Goal: Task Accomplishment & Management: Complete application form

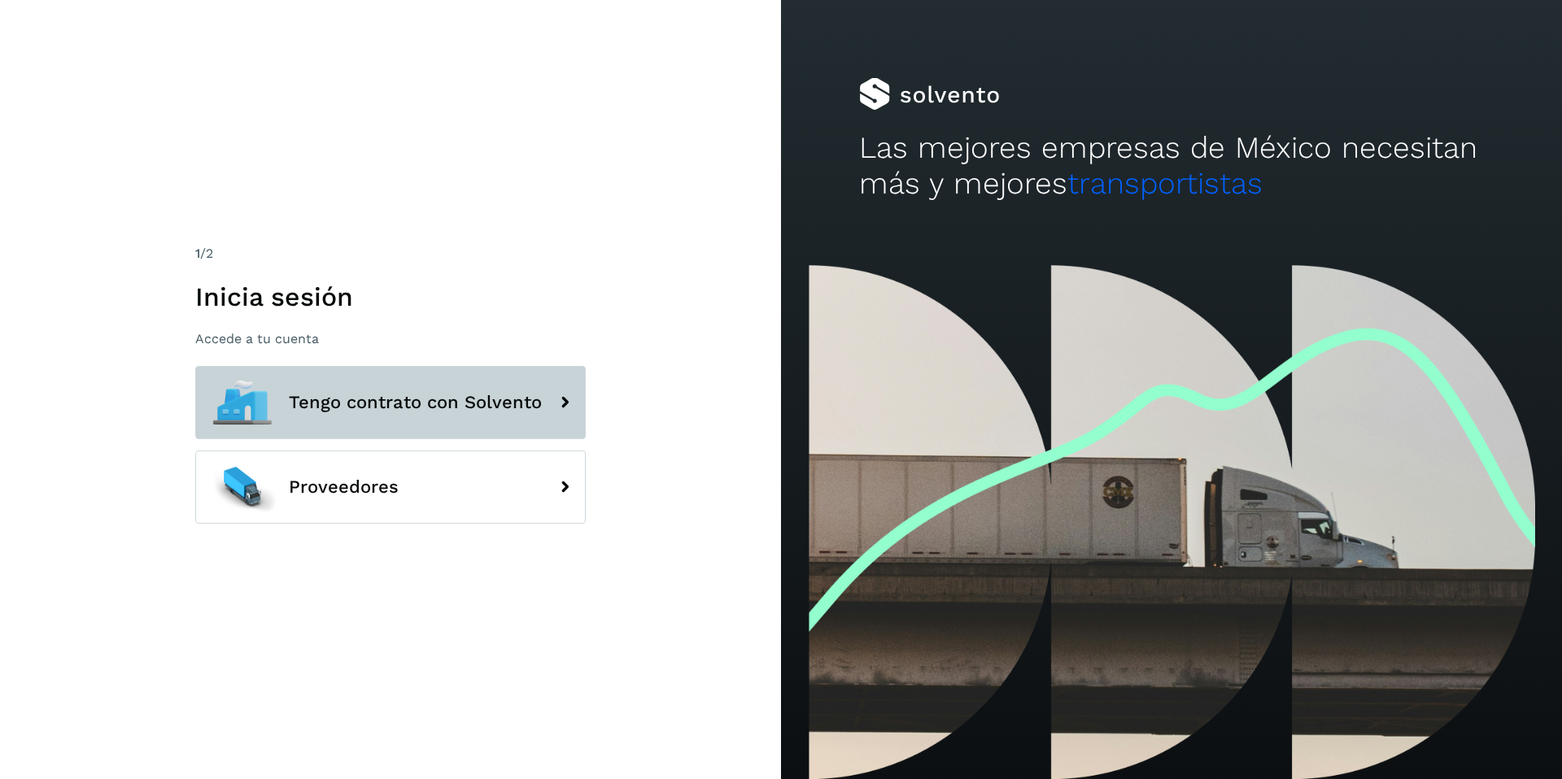
click at [352, 398] on span "Tengo contrato con Solvento" at bounding box center [415, 403] width 253 height 20
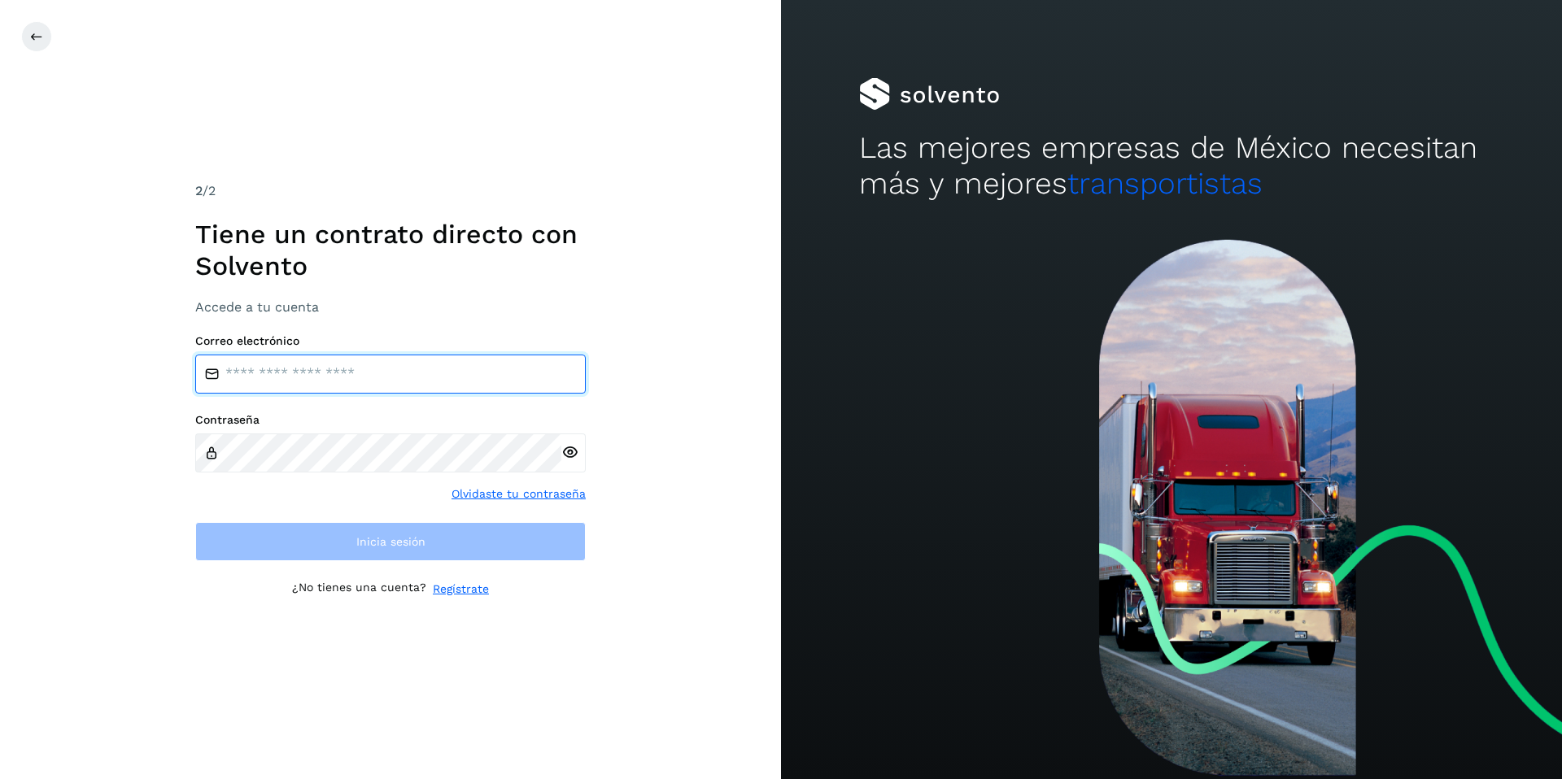
click at [338, 369] on input "email" at bounding box center [390, 374] width 390 height 39
type input "**********"
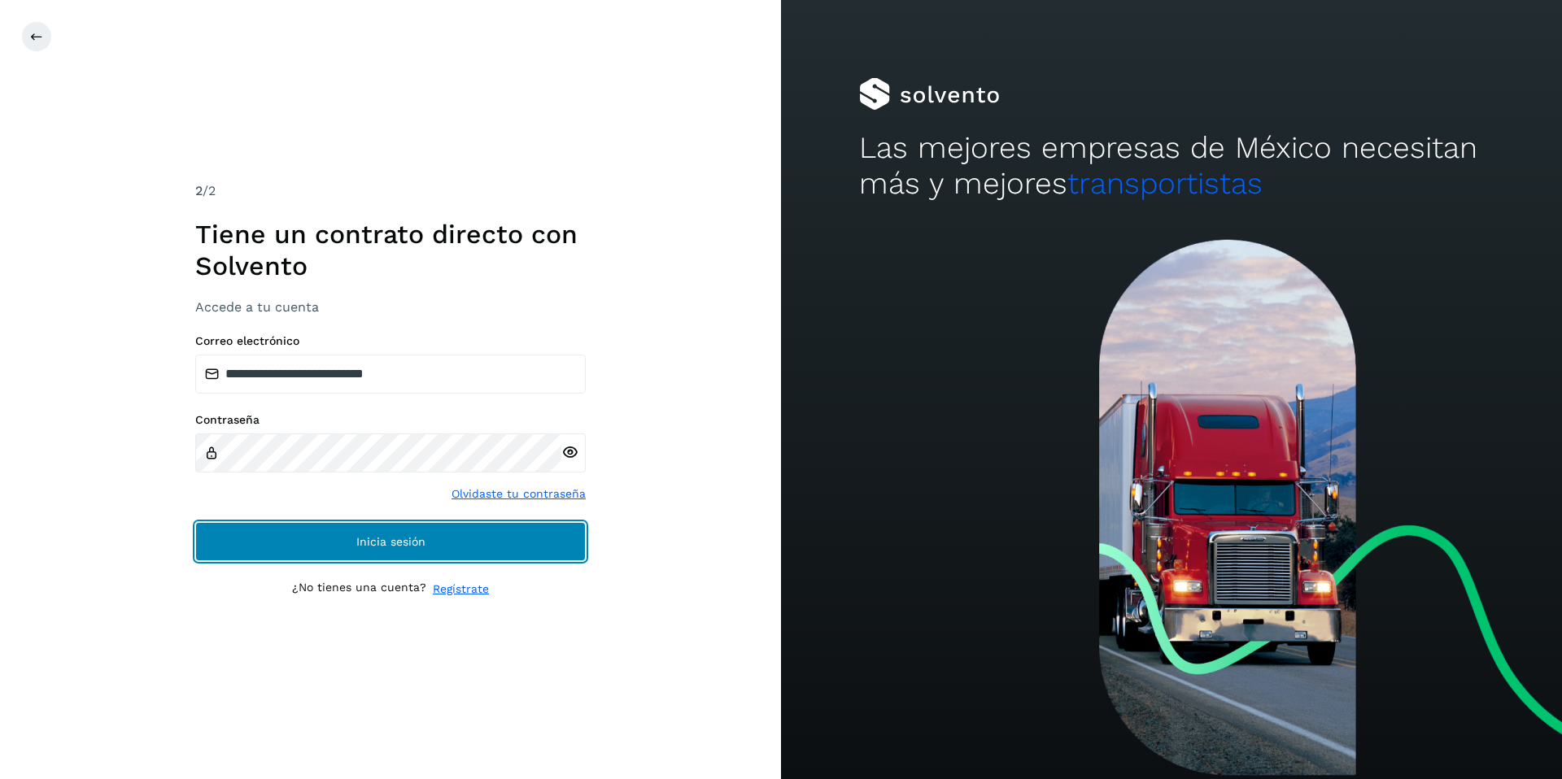
click at [398, 531] on button "Inicia sesión" at bounding box center [390, 541] width 390 height 39
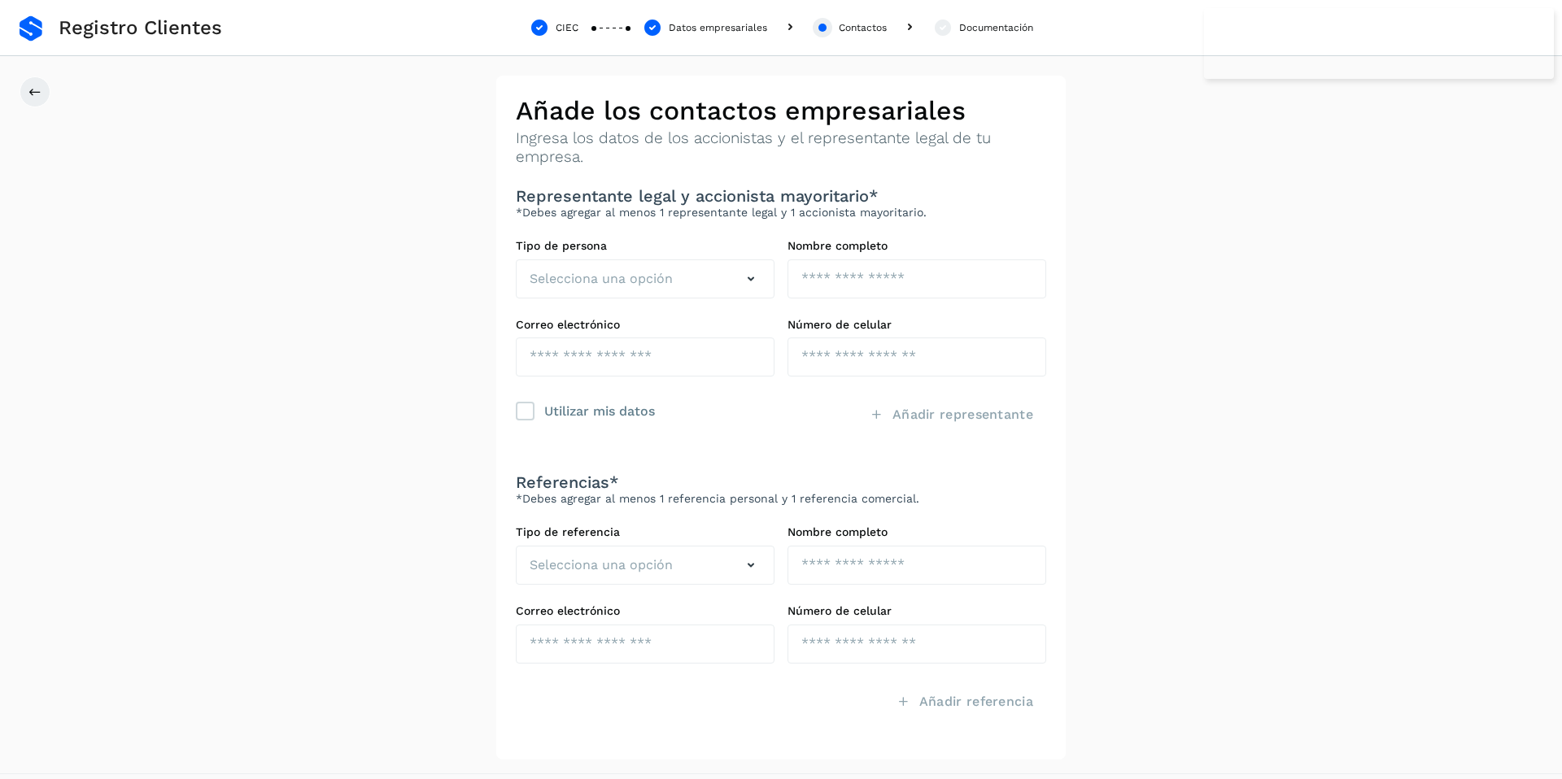
drag, startPoint x: 94, startPoint y: 28, endPoint x: 15, endPoint y: 72, distance: 90.7
click at [94, 28] on span "Registro Clientes" at bounding box center [141, 28] width 164 height 24
click at [42, 91] on button at bounding box center [35, 91] width 31 height 31
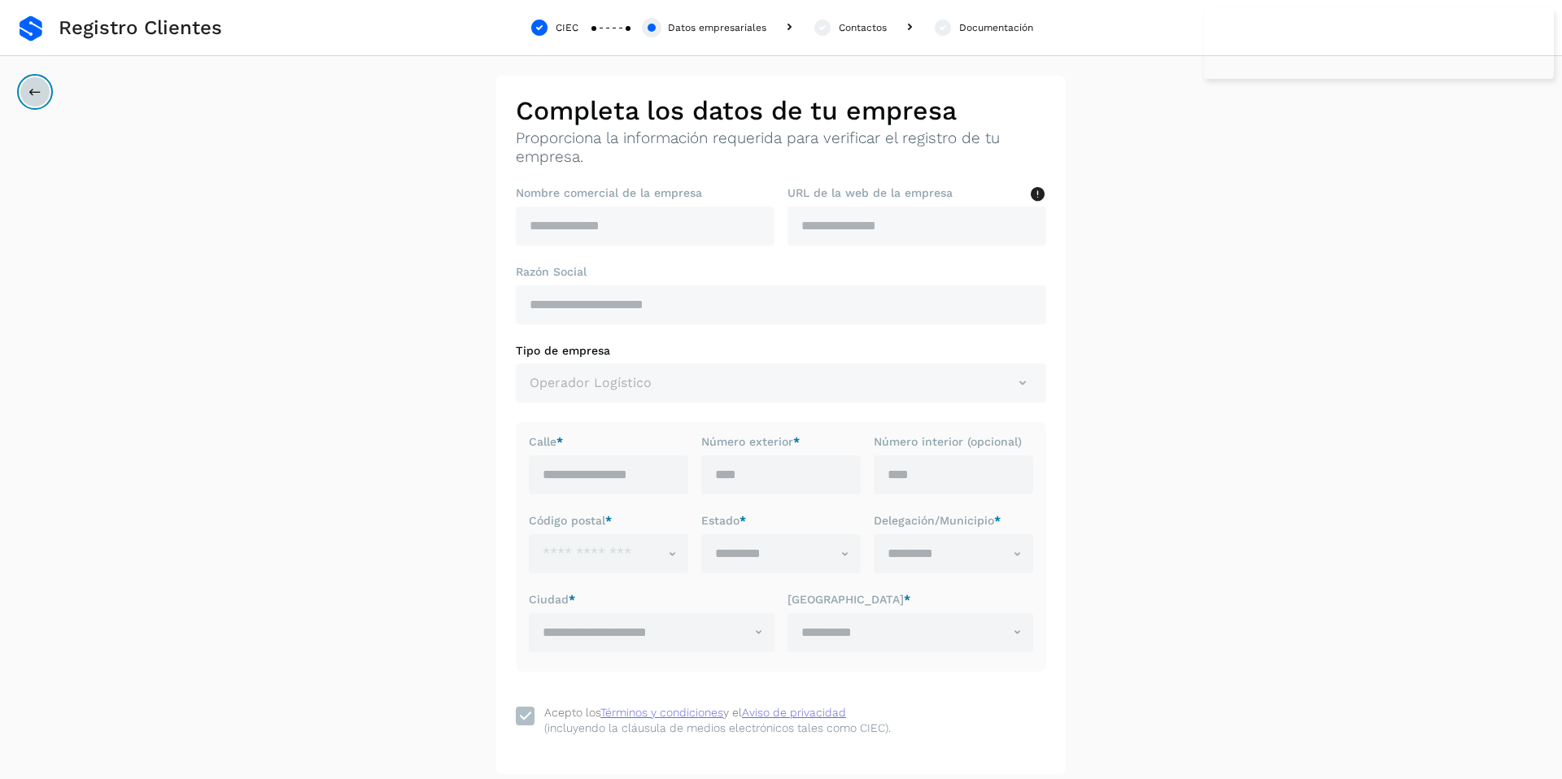
click at [42, 91] on button at bounding box center [35, 91] width 31 height 31
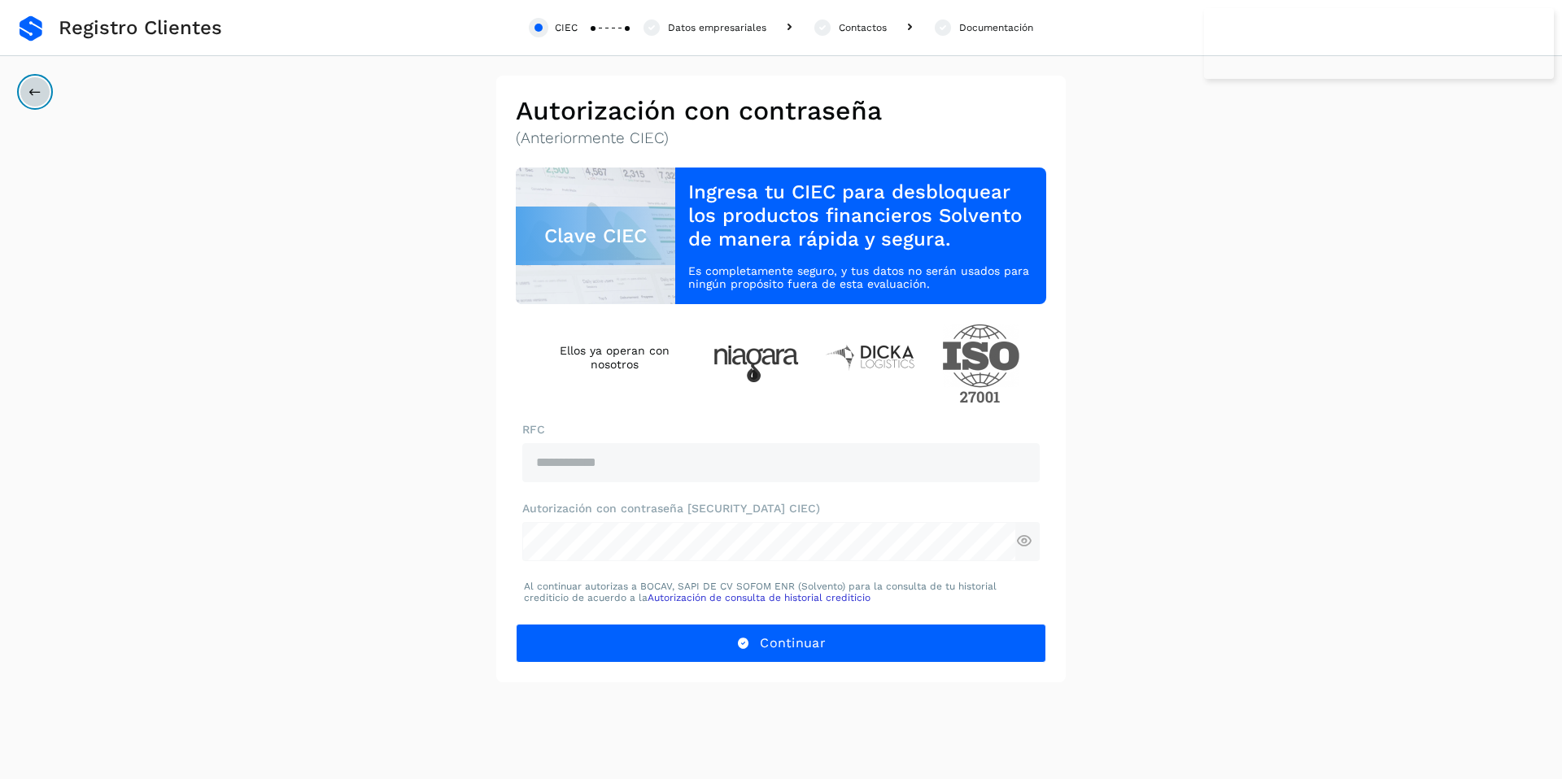
click at [42, 91] on button at bounding box center [35, 91] width 31 height 31
drag, startPoint x: 54, startPoint y: 37, endPoint x: 116, endPoint y: 0, distance: 73.0
click at [65, 28] on div "Registro Clientes" at bounding box center [121, 28] width 203 height 56
